Goal: Task Accomplishment & Management: Check status

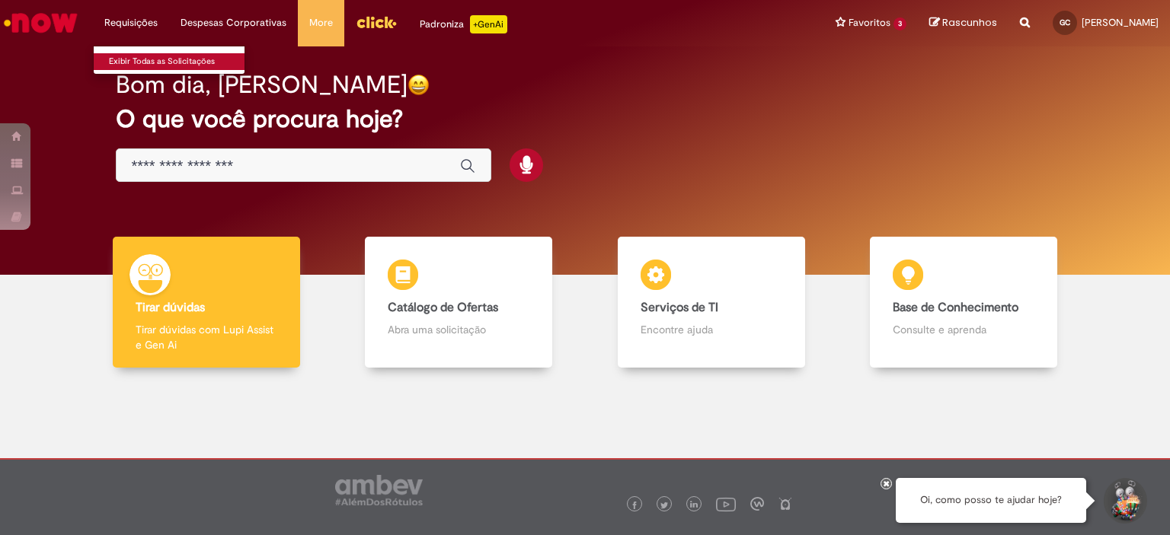
click at [146, 57] on link "Exibir Todas as Solicitações" at bounding box center [178, 61] width 168 height 17
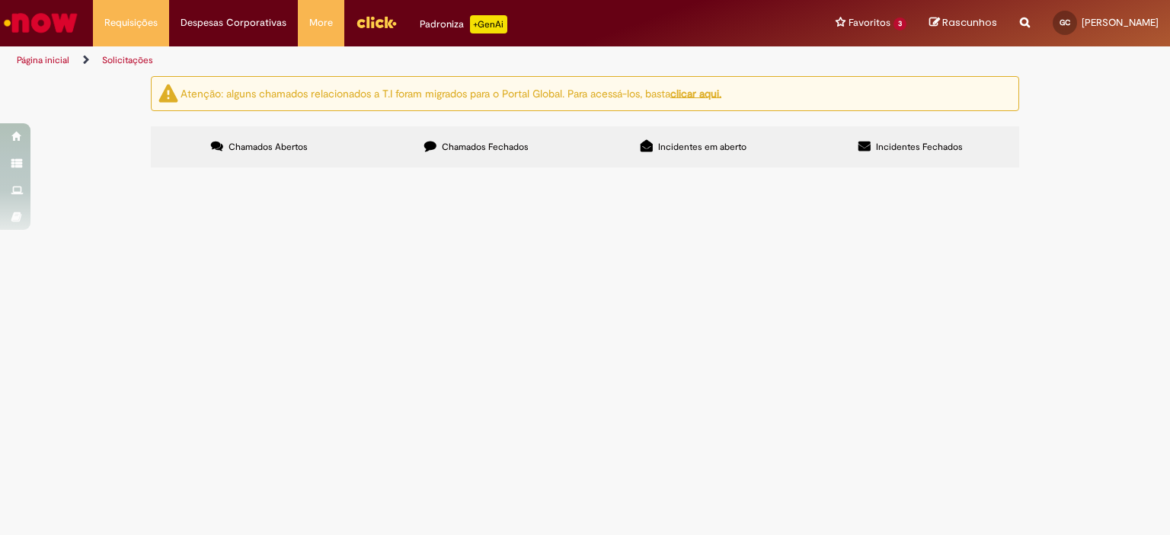
click at [721, 90] on u "clicar aqui." at bounding box center [695, 93] width 51 height 14
click at [692, 94] on u "clicar aqui." at bounding box center [695, 93] width 51 height 14
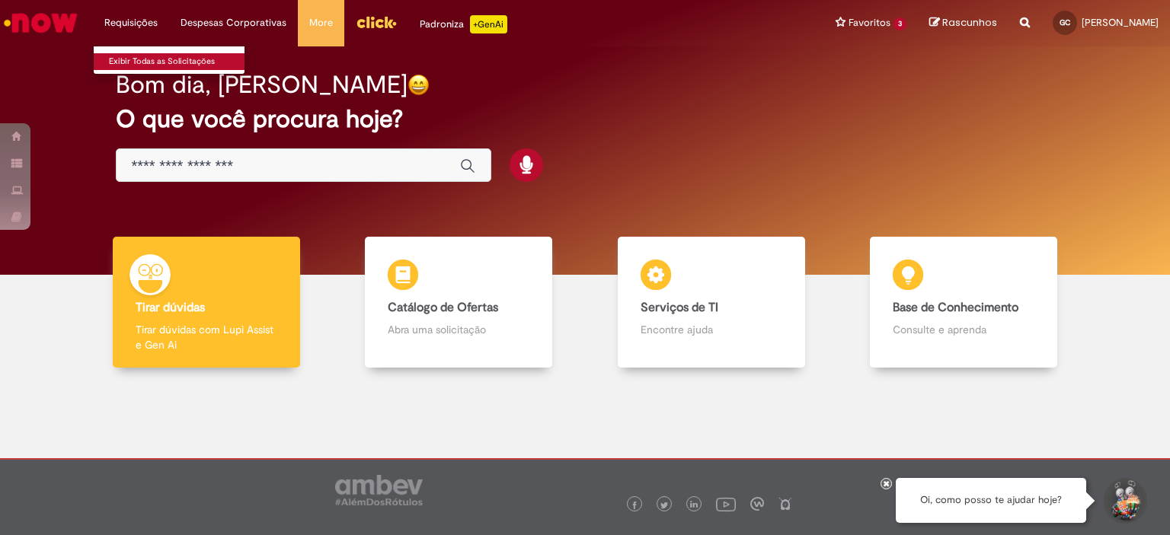
click at [155, 53] on link "Exibir Todas as Solicitações" at bounding box center [178, 61] width 168 height 17
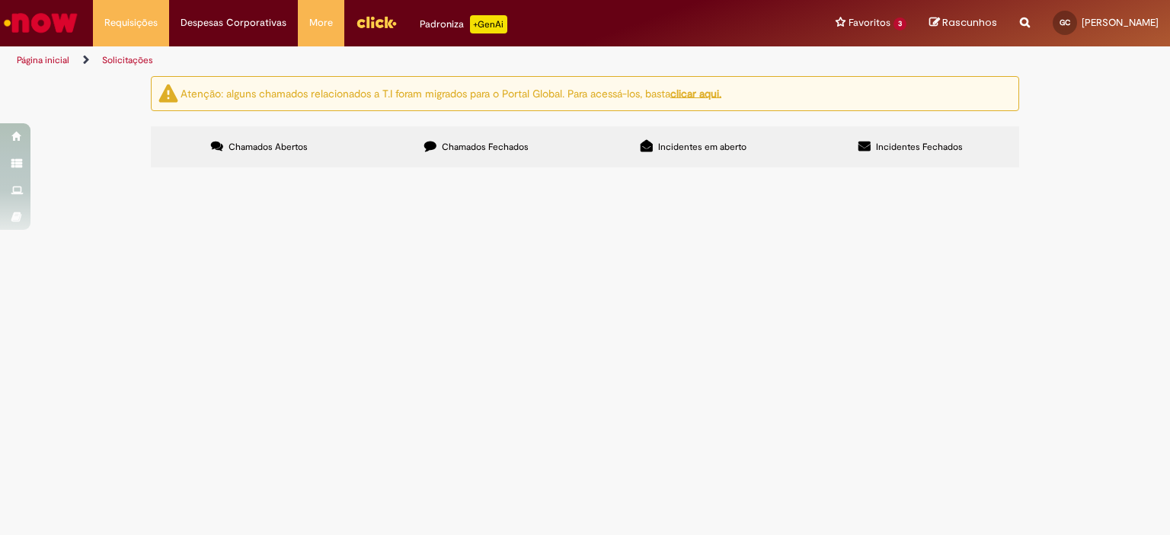
click at [714, 96] on u "clicar aqui." at bounding box center [695, 93] width 51 height 14
